Goal: Communication & Community: Answer question/provide support

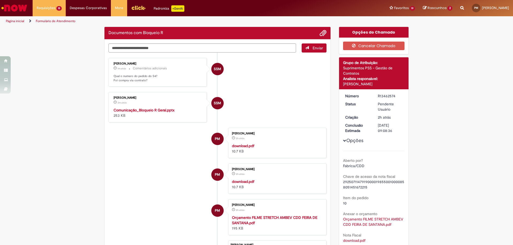
click at [243, 93] on li "SSM [PERSON_NAME] 3m atrás 3 minutos atrás Comunicação_Bloqueio R Geral.pptx 25…" at bounding box center [217, 107] width 218 height 30
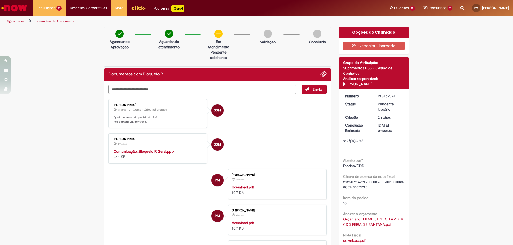
scroll to position [80, 0]
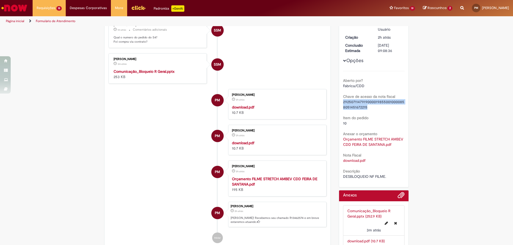
drag, startPoint x: 364, startPoint y: 109, endPoint x: 335, endPoint y: 102, distance: 30.4
click at [335, 102] on div "Opções do Chamado Cancelar Chamado Detalhes do tíquete Grupo de Atribuição: Sup…" at bounding box center [374, 107] width 78 height 321
click at [343, 108] on span "29250711479190000198550010000858051451672215" at bounding box center [373, 105] width 61 height 10
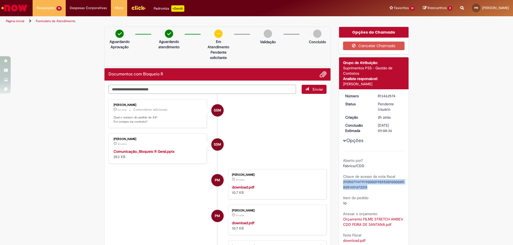
click at [173, 88] on textarea "Digite sua mensagem aqui..." at bounding box center [201, 89] width 187 height 9
paste textarea "**********"
type textarea "**********"
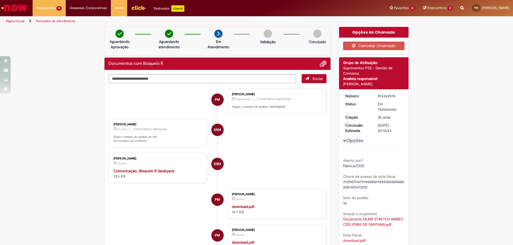
click at [162, 172] on strong "Comunicação_Bloqueio R Geral.pptx" at bounding box center [143, 171] width 61 height 5
click at [251, 169] on li "SSM [PERSON_NAME] 4m atrás 4 minutos atrás Comunicação_Bloqueio R Geral.pptx 25…" at bounding box center [217, 168] width 218 height 30
click at [305, 119] on li "SSM [PERSON_NAME] 31m atrás 31 minutos atrás Comentários adicionais Qual o nume…" at bounding box center [217, 133] width 218 height 29
click at [375, 150] on div "Opções Aberto por? Fabrica/CDD Chave de acesso da nota fiscal 29250711479190000…" at bounding box center [374, 176] width 62 height 166
